Goal: Information Seeking & Learning: Check status

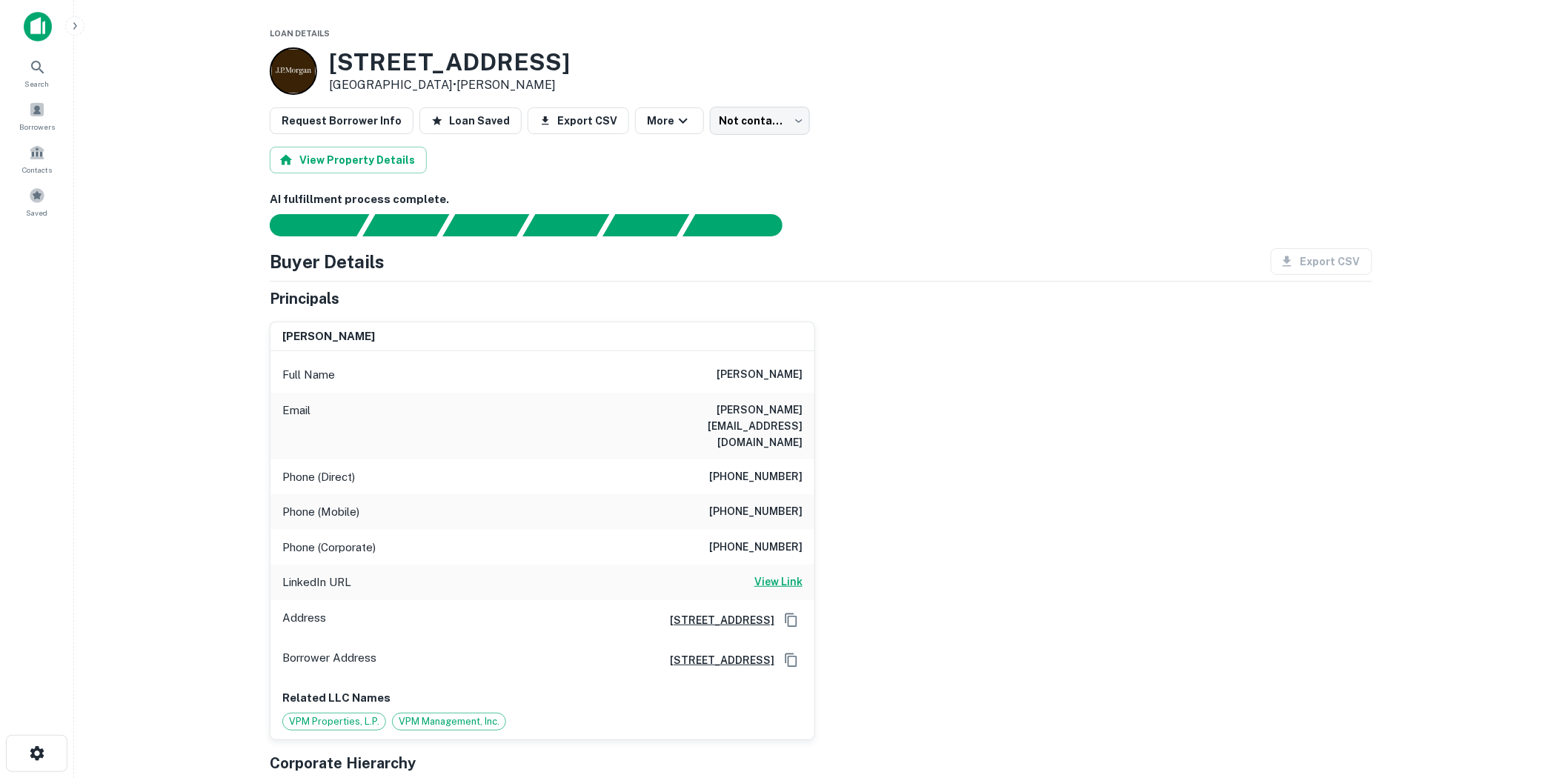
click at [765, 573] on h6 "View Link" at bounding box center [778, 581] width 48 height 16
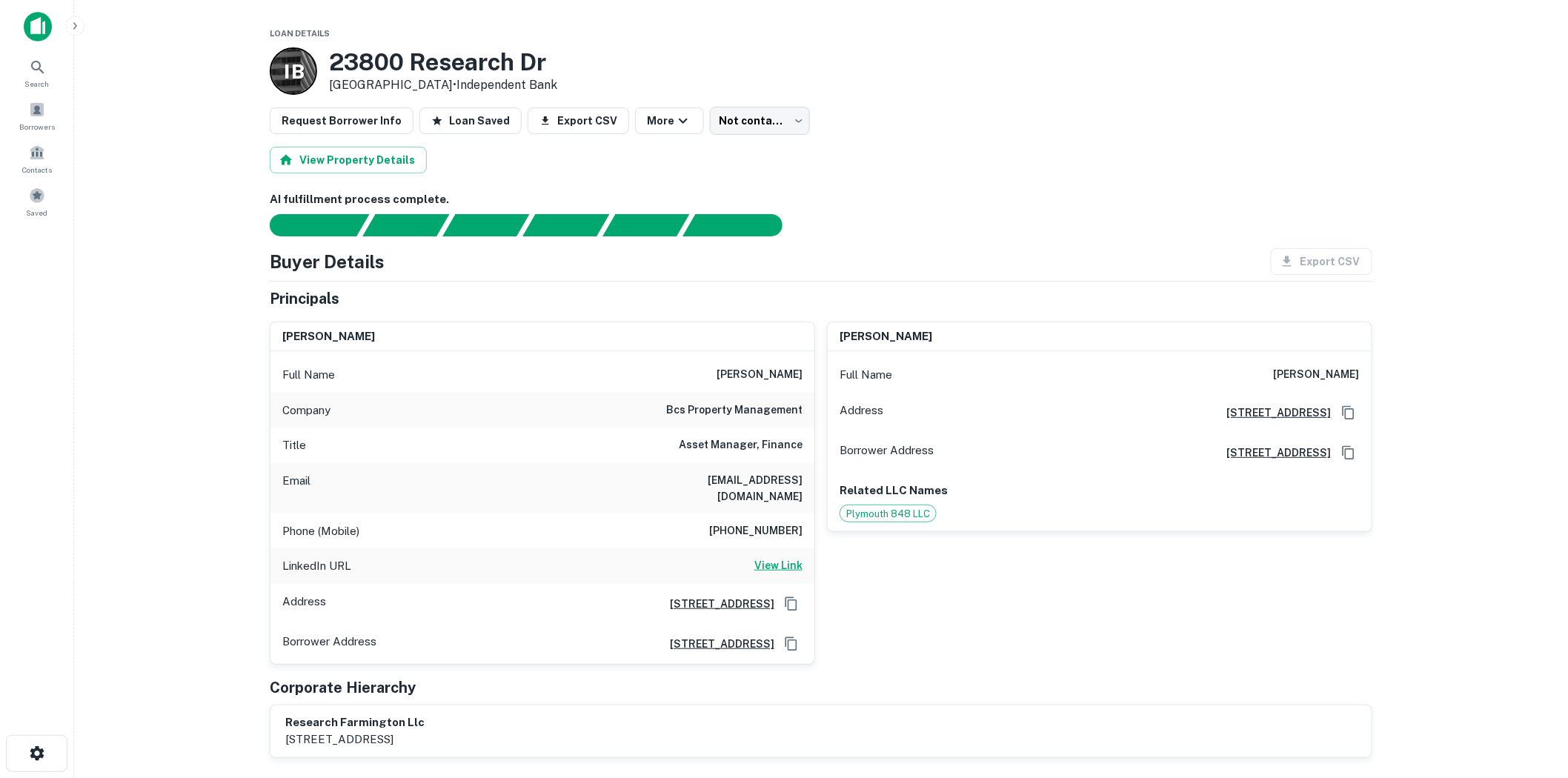
click at [794, 557] on h6 "View Link" at bounding box center [778, 565] width 48 height 16
click at [773, 557] on h6 "View Link" at bounding box center [778, 565] width 48 height 16
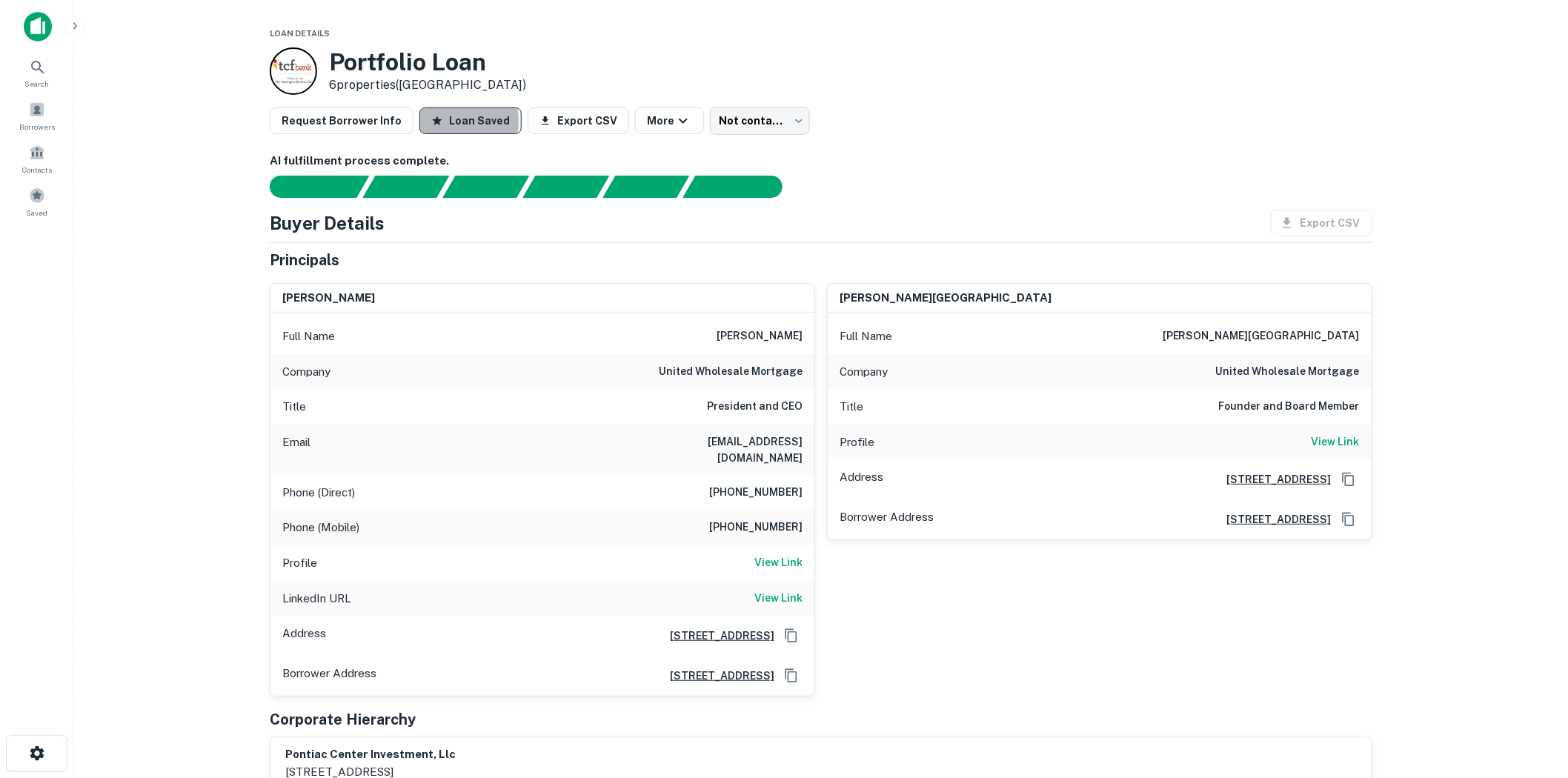
click at [419, 122] on button "Loan Saved" at bounding box center [470, 121] width 102 height 26
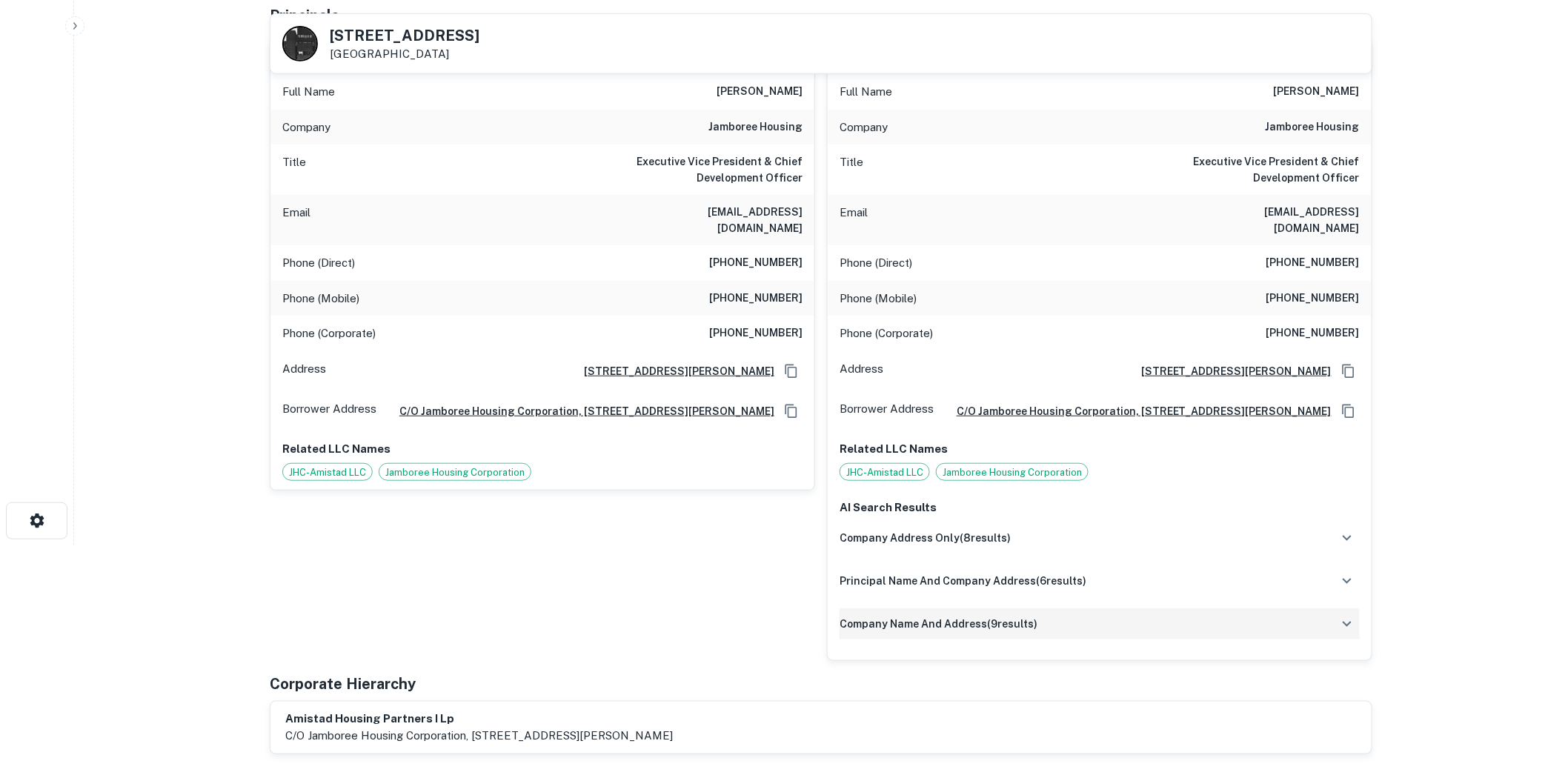
scroll to position [230, 0]
